Goal: Task Accomplishment & Management: Manage account settings

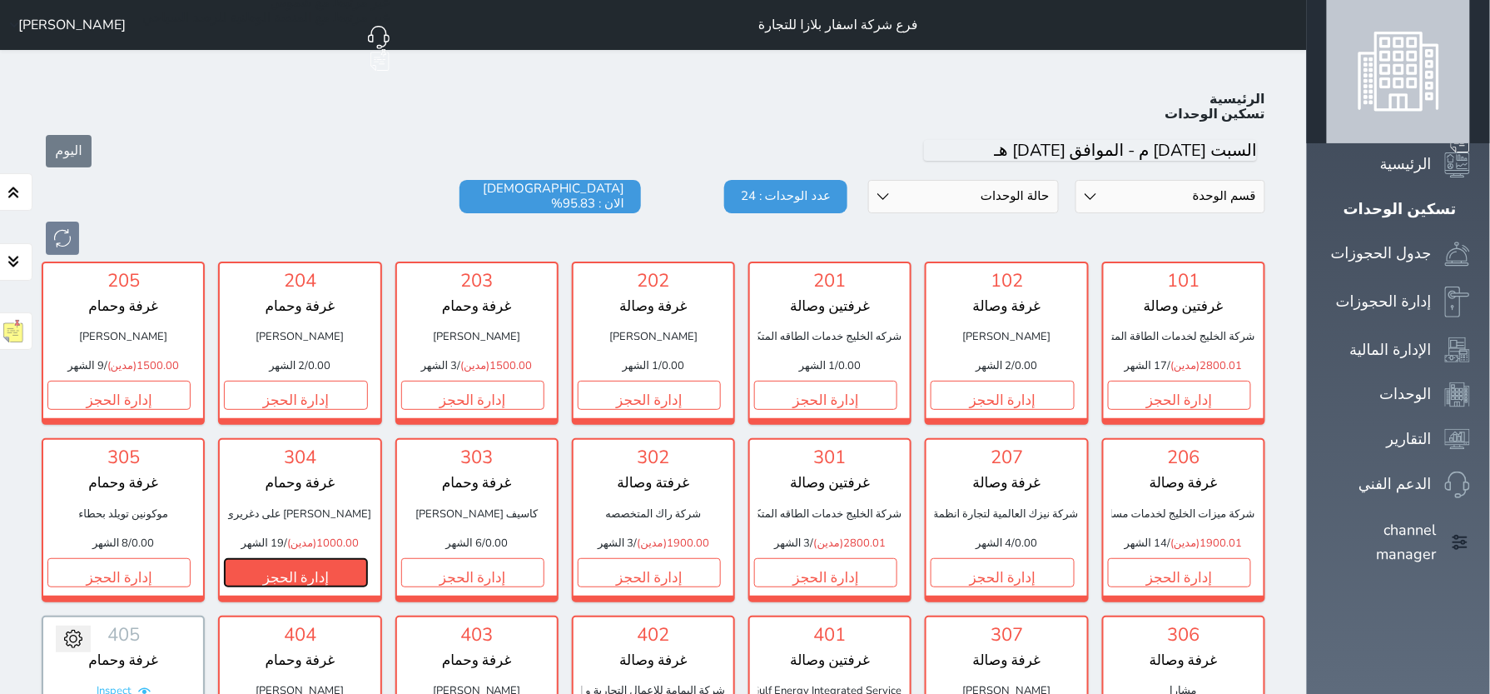
click at [367, 558] on button "إدارة الحجز" at bounding box center [295, 572] width 143 height 29
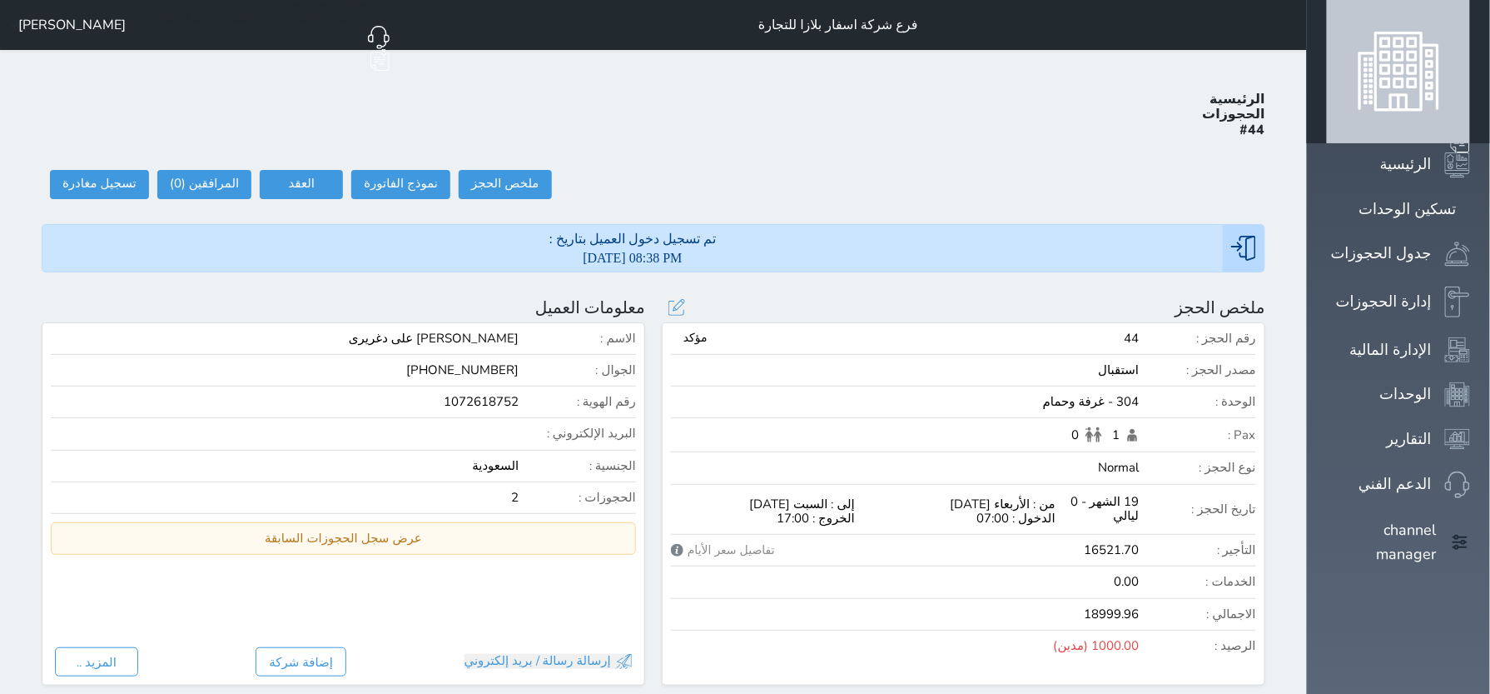
select select
type input "[DATE] 12:12"
select select
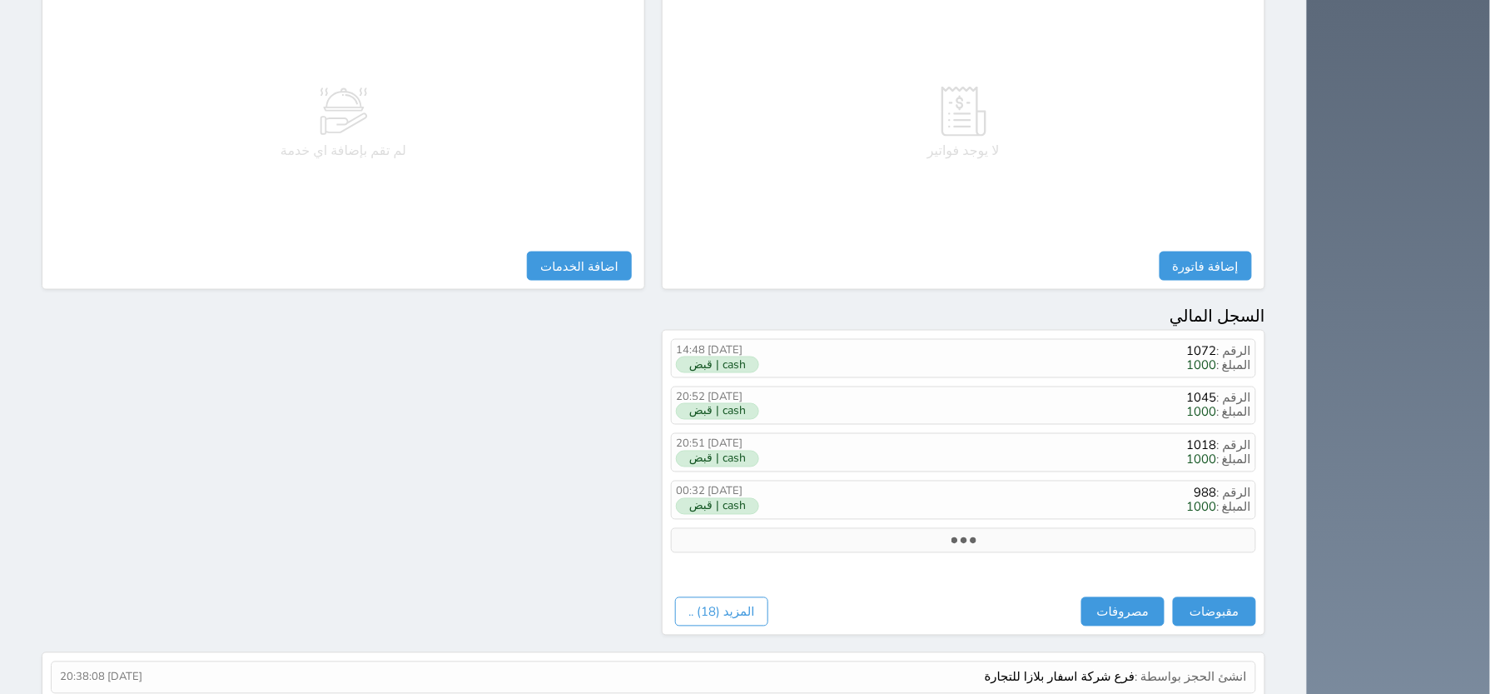
scroll to position [746, 0]
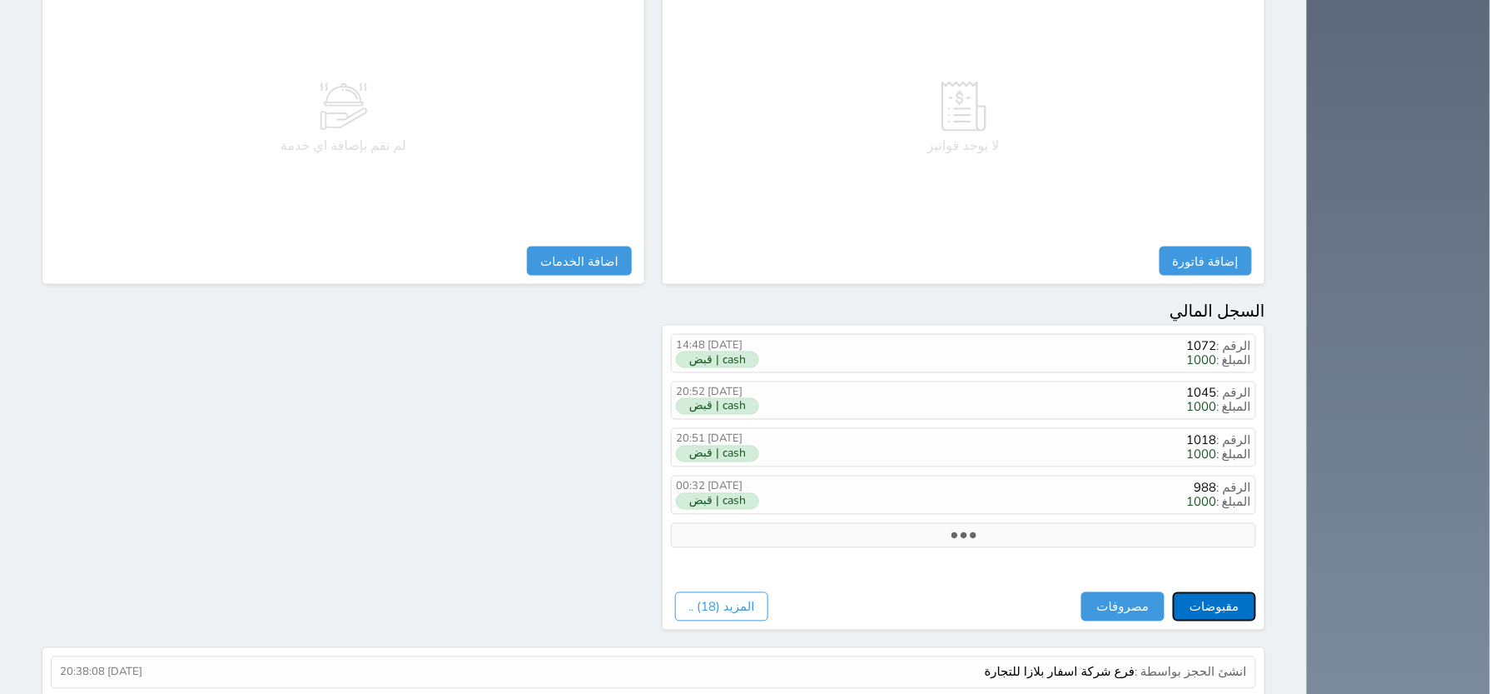
click at [1256, 592] on button "مقبوضات" at bounding box center [1214, 606] width 83 height 29
select select
type input "[DATE] 12:13"
type input "1000.00"
select select
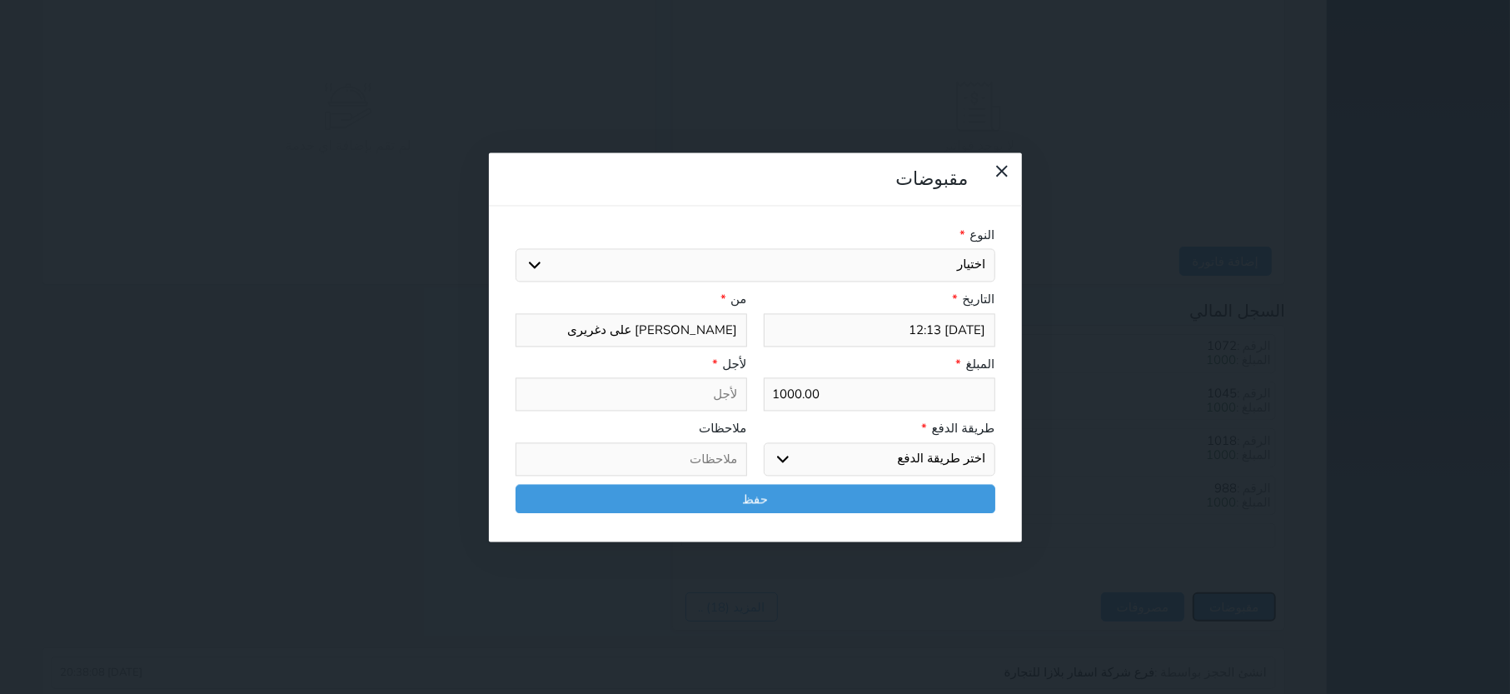
select select
click at [880, 442] on select "اختر طريقة الدفع دفع نقدى تحويل بنكى مدى بطاقة ائتمان آجل" at bounding box center [879, 458] width 231 height 33
select select "bank-transfer"
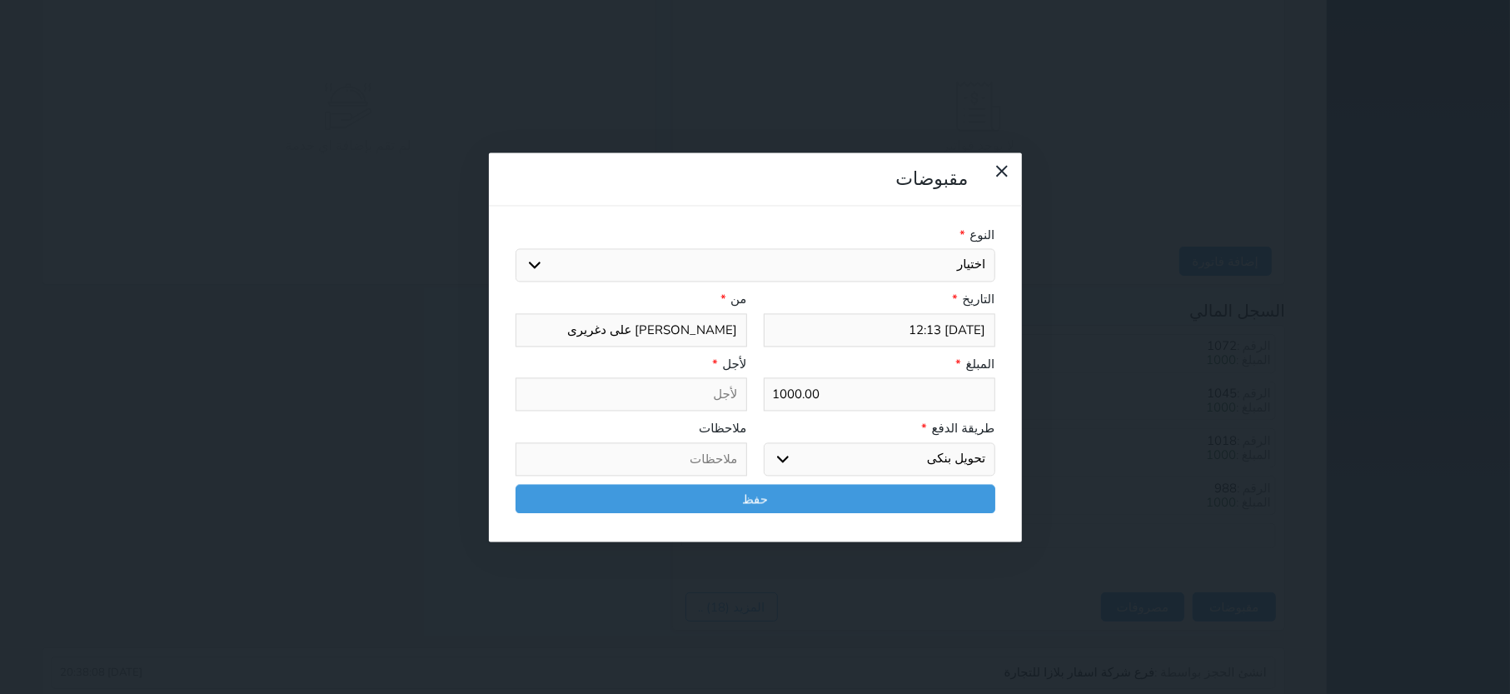
click at [764, 442] on select "اختر طريقة الدفع دفع نقدى تحويل بنكى مدى بطاقة ائتمان آجل" at bounding box center [879, 458] width 231 height 33
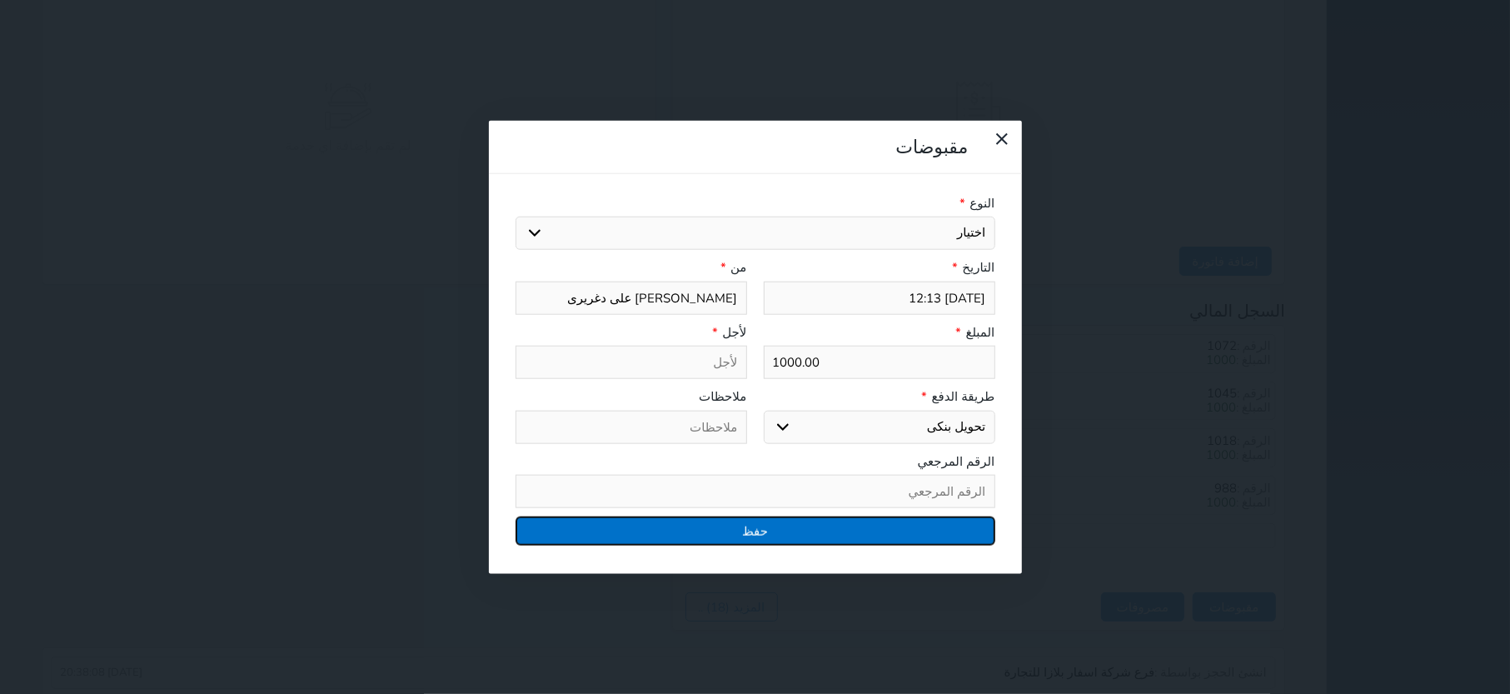
click at [774, 516] on button "حفظ" at bounding box center [755, 530] width 480 height 29
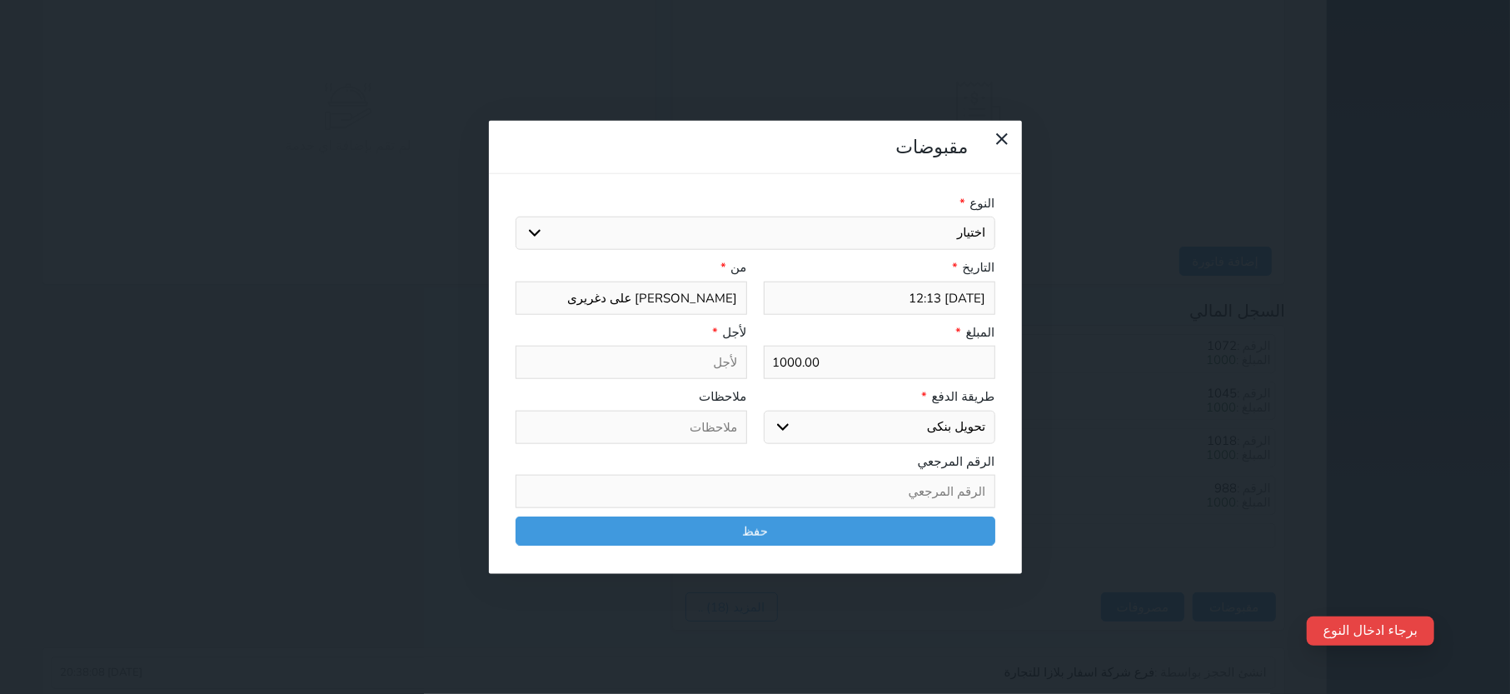
click at [897, 216] on select "اختيار مقبوضات عامة قيمة إيجار فواتير تامين عربون لا ينطبق آخر مغسلة واي فاي - …" at bounding box center [755, 232] width 480 height 33
select select "140626"
click at [515, 216] on select "اختيار مقبوضات عامة قيمة إيجار فواتير تامين عربون لا ينطبق آخر مغسلة واي فاي - …" at bounding box center [755, 232] width 480 height 33
type input "قيمة إيجار - الوحدة - 304"
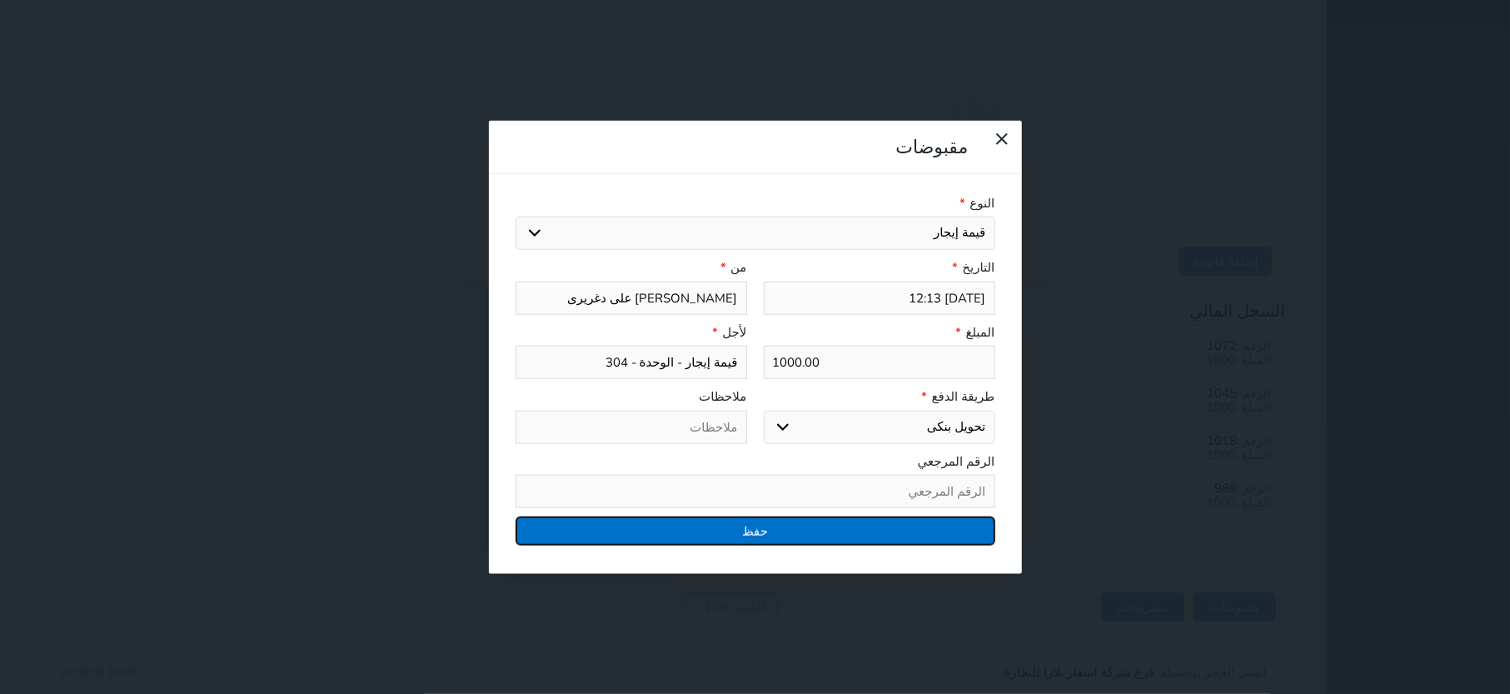
click at [748, 516] on button "حفظ" at bounding box center [755, 530] width 480 height 29
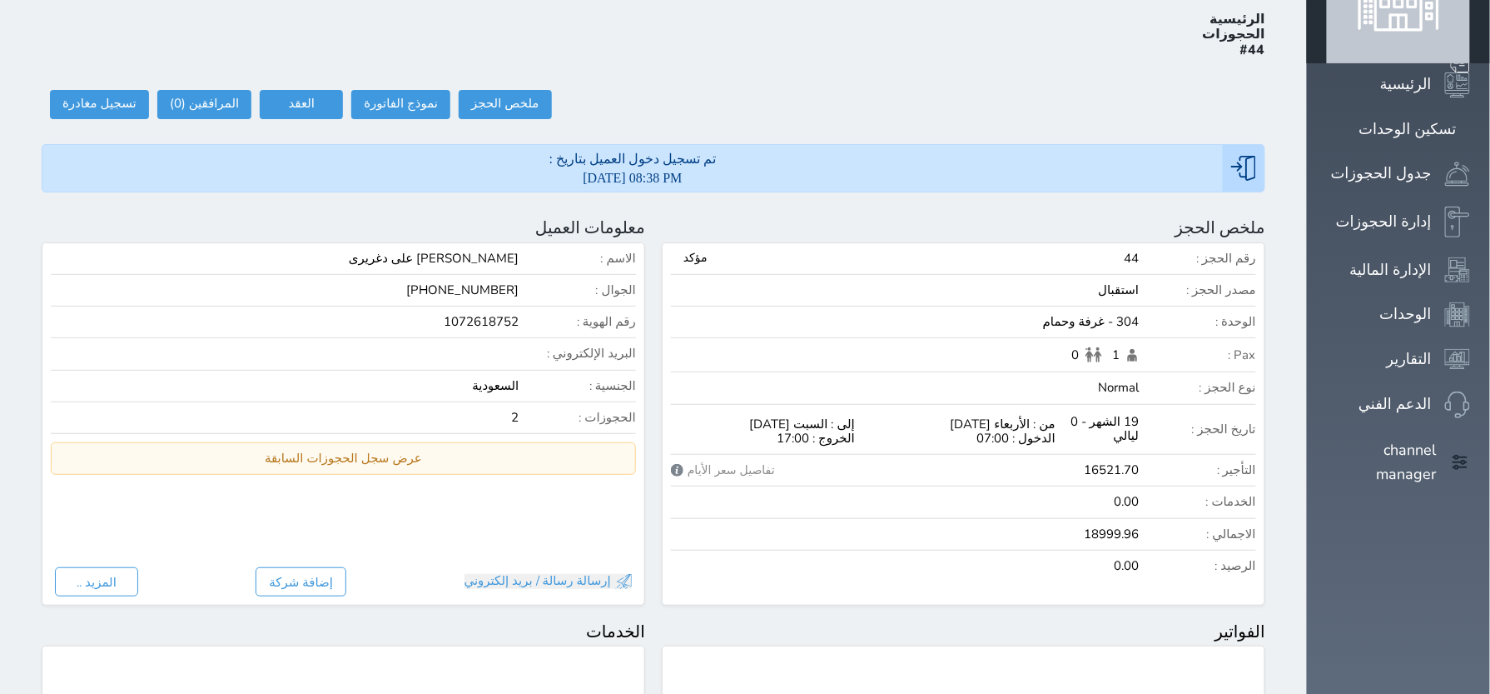
scroll to position [0, 0]
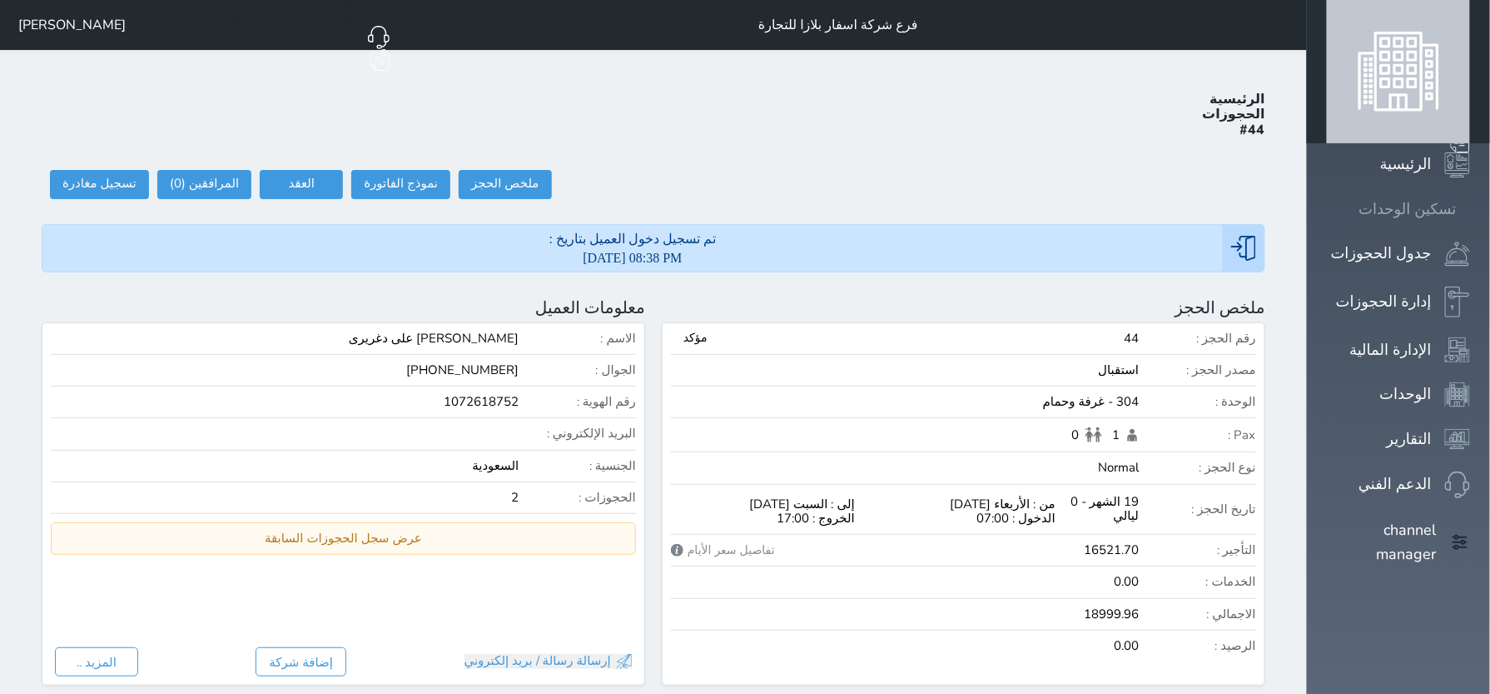
click at [1470, 209] on icon at bounding box center [1470, 209] width 0 height 0
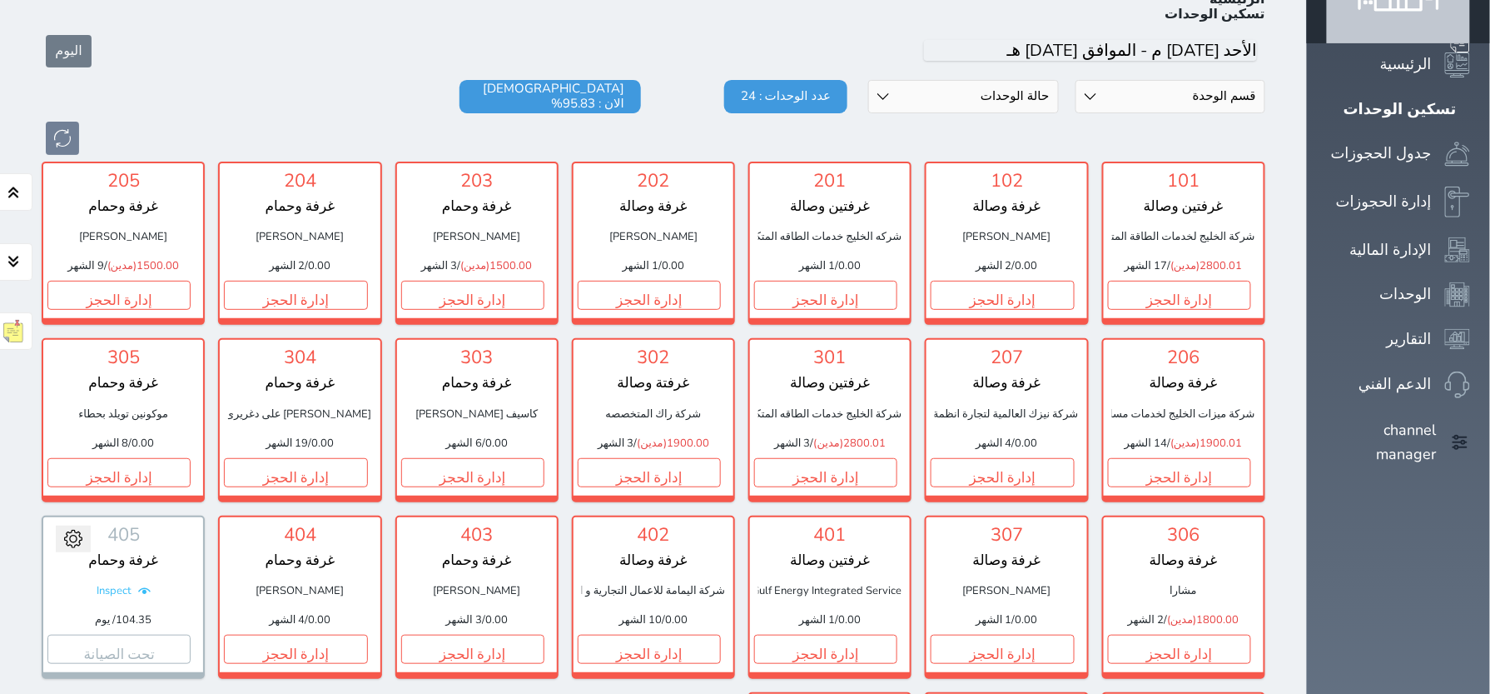
scroll to position [425, 0]
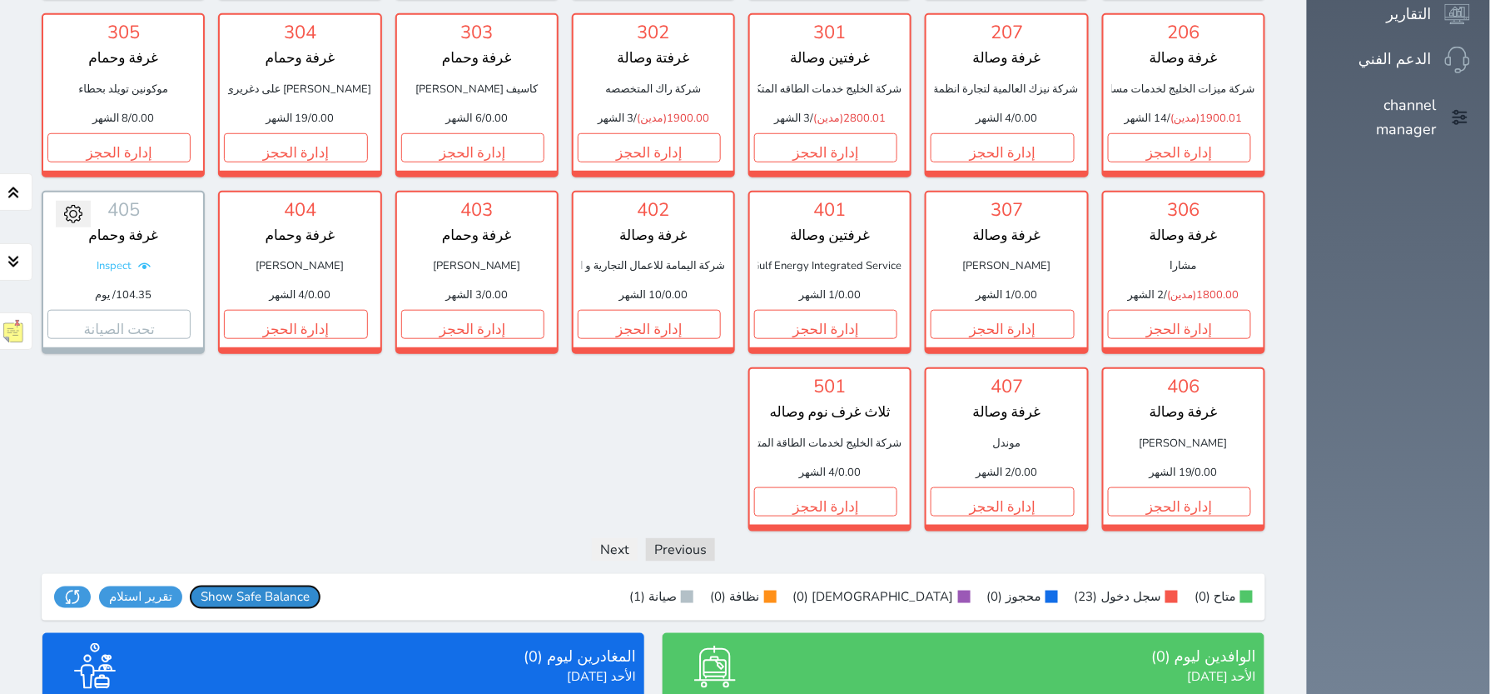
click at [224, 590] on span "Show Safe Balance" at bounding box center [255, 597] width 109 height 14
